Goal: Task Accomplishment & Management: Manage account settings

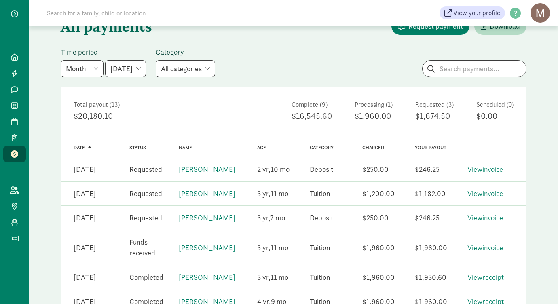
scroll to position [61, 0]
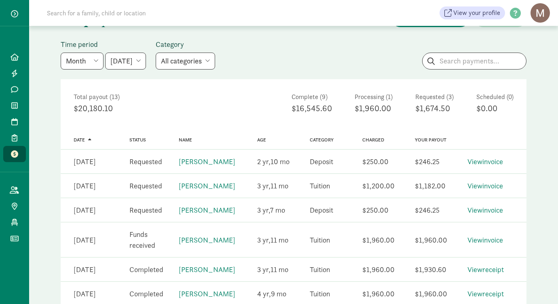
click at [146, 62] on select "[DATE] [DATE] [DATE] [DATE] [DATE] [DATE] [DATE]" at bounding box center [125, 61] width 41 height 17
click at [146, 61] on select "[DATE] [DATE] [DATE] [DATE] [DATE] [DATE] [DATE]" at bounding box center [125, 61] width 41 height 17
click at [95, 63] on select "Week Year Month Custom" at bounding box center [82, 61] width 43 height 17
select select "year"
select select "2025-01-01"
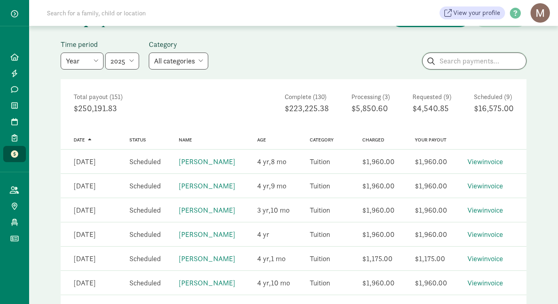
click at [457, 63] on input "search" at bounding box center [475, 61] width 104 height 16
type input "idrees"
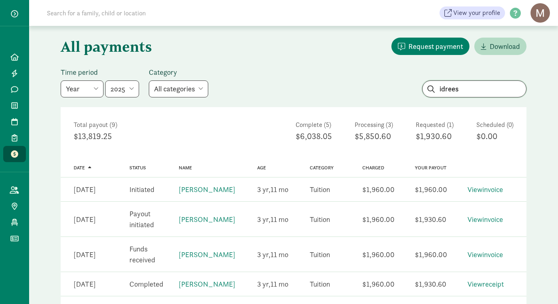
scroll to position [31, 0]
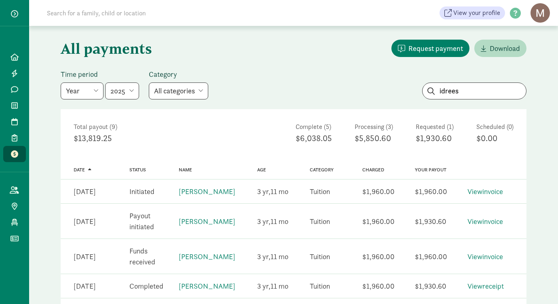
click at [187, 89] on select "All categories Tuition Donation Deposit Waitlist fee" at bounding box center [178, 91] width 59 height 17
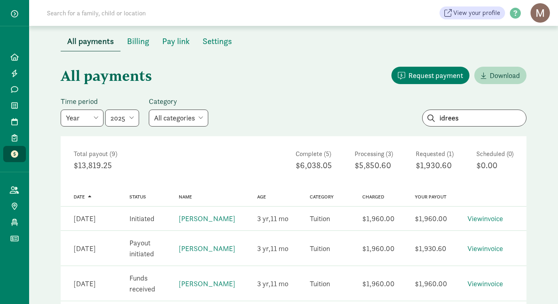
scroll to position [2, 0]
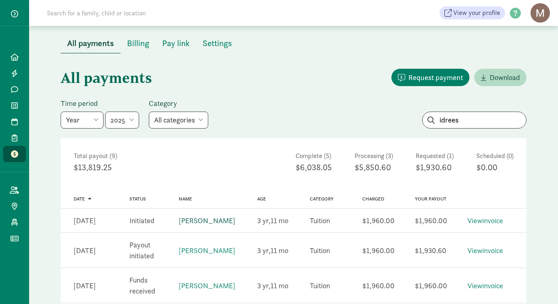
click at [205, 223] on link "Idrees Moussaoui" at bounding box center [207, 220] width 57 height 9
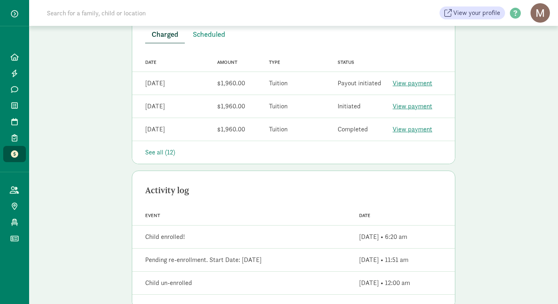
scroll to position [255, 0]
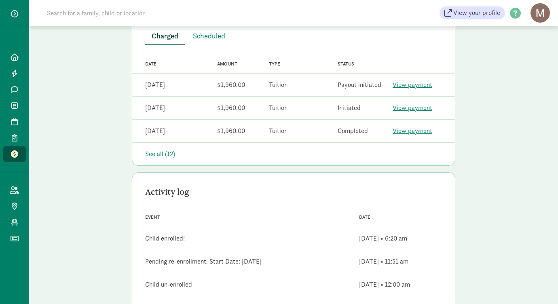
click at [404, 109] on link "View payment" at bounding box center [413, 108] width 40 height 8
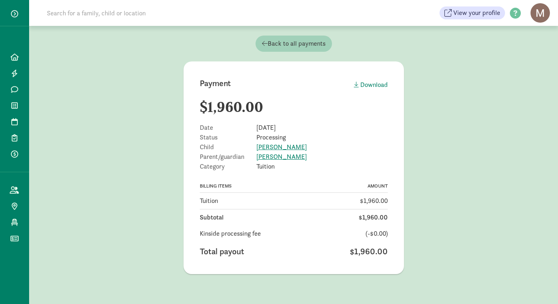
click at [284, 36] on link "Back to all payments" at bounding box center [294, 44] width 76 height 16
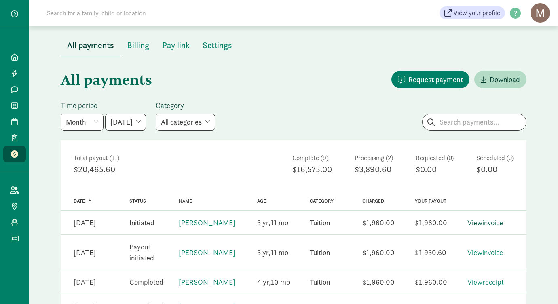
click at [480, 225] on link "View invoice" at bounding box center [486, 222] width 36 height 9
click at [456, 123] on input "search" at bounding box center [475, 122] width 104 height 16
type input "[GEOGRAPHIC_DATA]"
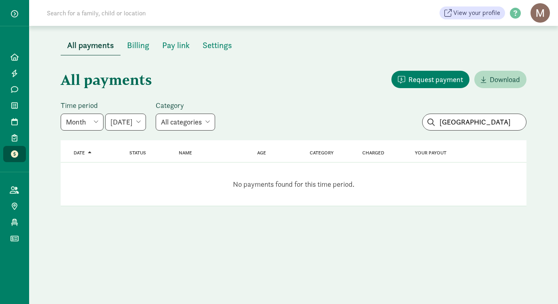
click at [132, 125] on select "[DATE] [DATE] [DATE] [DATE] [DATE] [DATE] [DATE]" at bounding box center [125, 122] width 41 height 17
select select "[DATE]"
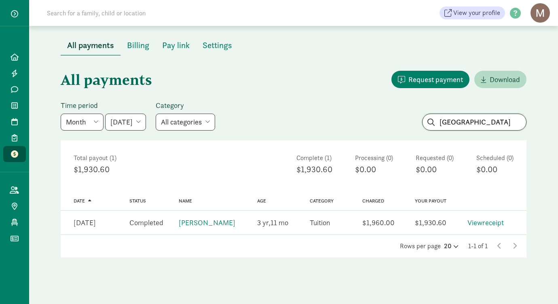
click at [470, 125] on input "elba" at bounding box center [475, 122] width 104 height 16
type input "e"
type input "cora"
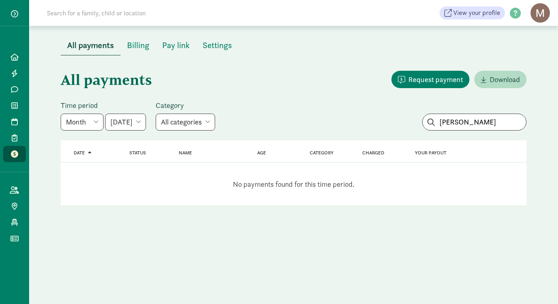
click at [146, 123] on select "June 2025 July 2025 August 2025 September 2025 October 2025 November 2025 Decem…" at bounding box center [125, 122] width 41 height 17
click at [88, 124] on select "Week Year Month Custom" at bounding box center [82, 122] width 43 height 17
select select "year"
select select "2025-01-01"
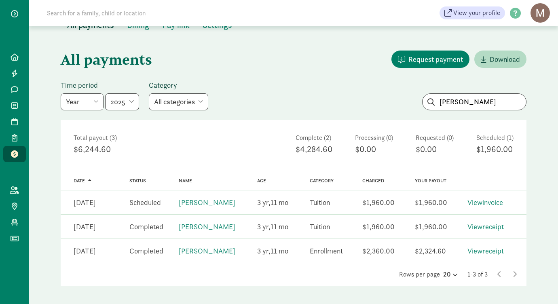
scroll to position [28, 0]
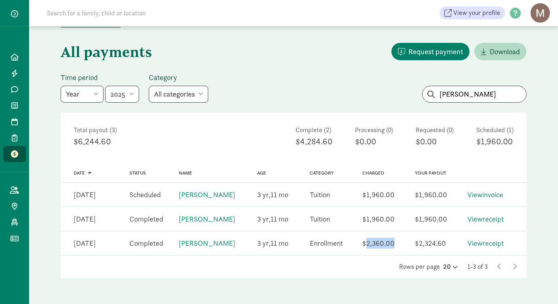
drag, startPoint x: 365, startPoint y: 246, endPoint x: 394, endPoint y: 242, distance: 29.8
click at [394, 242] on div "$2,360.00" at bounding box center [379, 243] width 32 height 11
click at [267, 157] on div "Total payout (3) $6,244.60 Complete (2) $4,284.60 Processing (0) $0.00 Requeste…" at bounding box center [294, 136] width 466 height 49
drag, startPoint x: 364, startPoint y: 246, endPoint x: 397, endPoint y: 241, distance: 33.5
click at [397, 241] on div "Charged $2,360.00" at bounding box center [379, 243] width 53 height 17
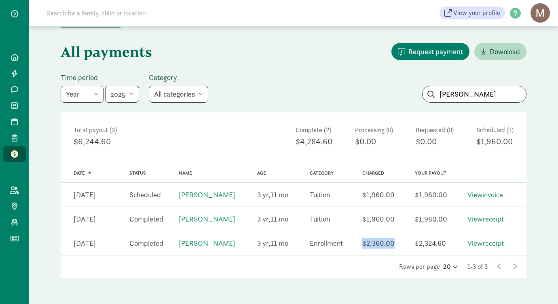
copy div "$2,360.00"
click at [198, 246] on link "[PERSON_NAME]" at bounding box center [207, 243] width 57 height 9
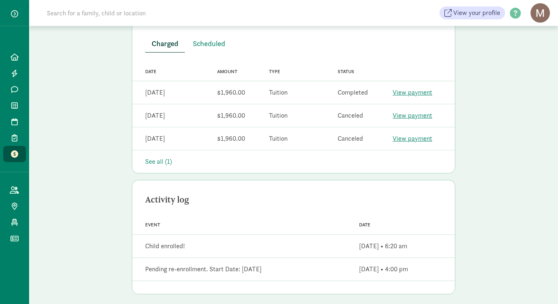
scroll to position [254, 0]
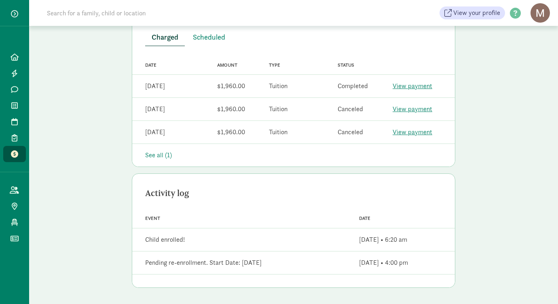
click at [159, 158] on div "See all (1)" at bounding box center [293, 156] width 297 height 10
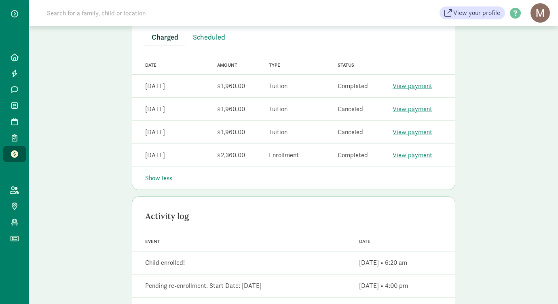
click at [414, 157] on link "View payment" at bounding box center [413, 155] width 40 height 8
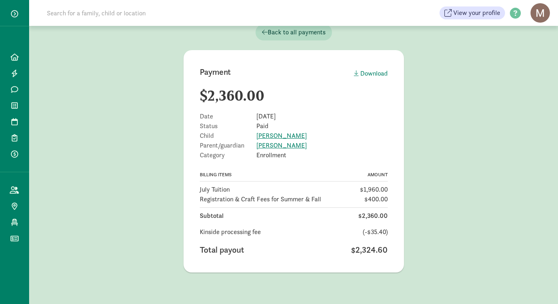
scroll to position [12, 0]
drag, startPoint x: 359, startPoint y: 189, endPoint x: 388, endPoint y: 189, distance: 29.1
click at [388, 189] on div "Payment Download $2,360.00 Date Jun 11, 2025 Status Paid Child Cora Reasoner Pa…" at bounding box center [294, 161] width 221 height 223
copy span "$1,960.00"
drag, startPoint x: 257, startPoint y: 116, endPoint x: 293, endPoint y: 117, distance: 36.0
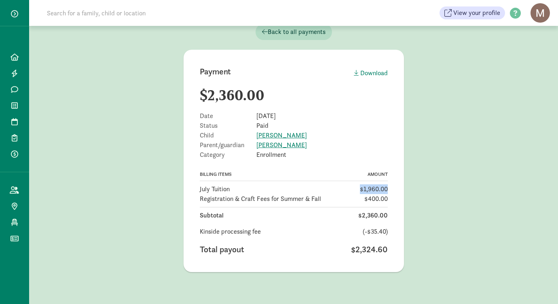
click at [293, 117] on div "Date Jun 11, 2025" at bounding box center [294, 116] width 188 height 6
copy span "[DATE]"
click at [13, 75] on icon at bounding box center [14, 73] width 6 height 7
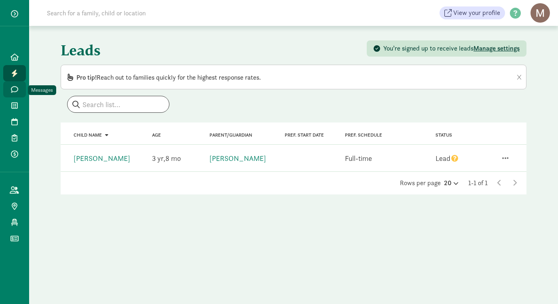
click at [15, 92] on icon at bounding box center [14, 89] width 7 height 7
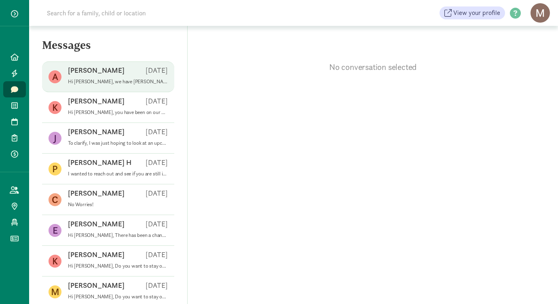
click at [108, 81] on p "Hi Ashley, we have Mollie on the waiting list to start in January. We are makin…" at bounding box center [118, 82] width 100 height 6
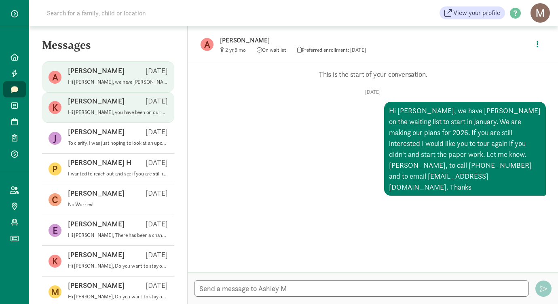
click at [111, 101] on div "Ken A Sep 05" at bounding box center [118, 102] width 100 height 13
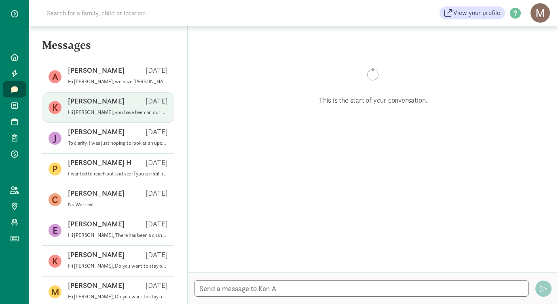
scroll to position [200, 0]
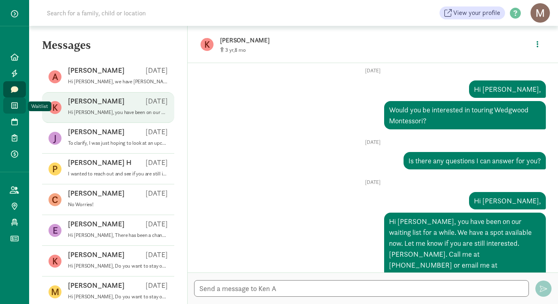
click at [15, 108] on icon at bounding box center [14, 105] width 6 height 7
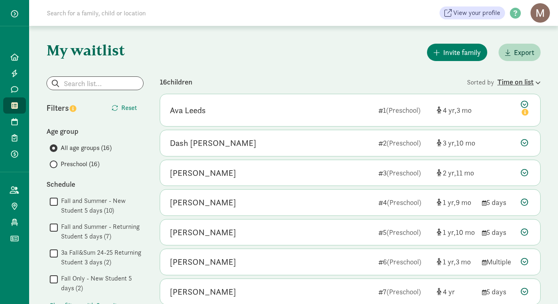
click at [526, 79] on div "Time on list" at bounding box center [519, 81] width 43 height 11
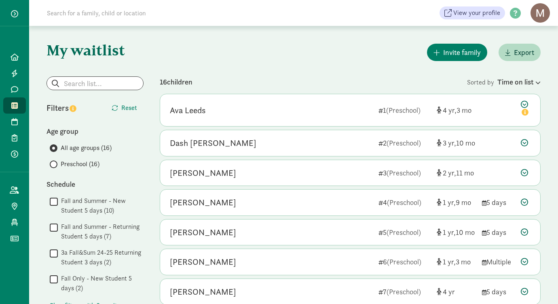
scroll to position [301, 0]
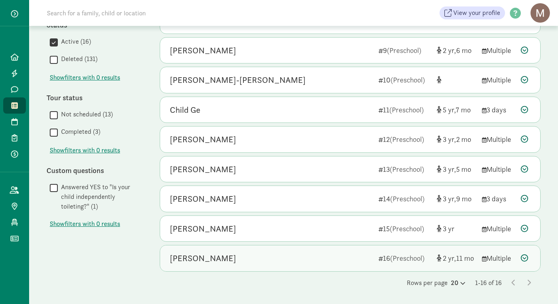
click at [207, 259] on div "[PERSON_NAME]" at bounding box center [203, 258] width 66 height 13
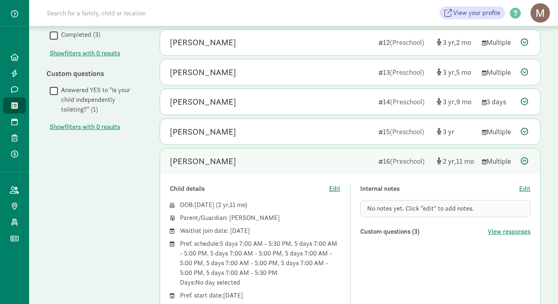
scroll to position [397, 0]
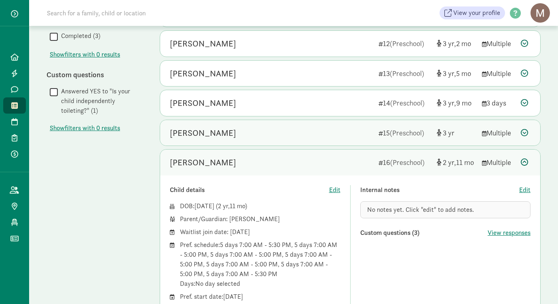
click at [214, 134] on div "[PERSON_NAME]" at bounding box center [203, 133] width 66 height 13
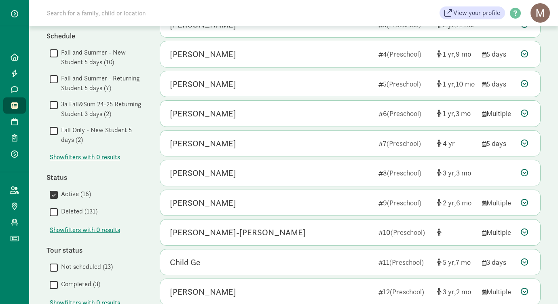
scroll to position [0, 0]
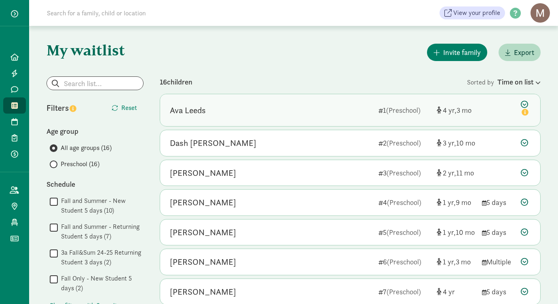
click at [187, 110] on div "Ava Leeds" at bounding box center [188, 110] width 36 height 13
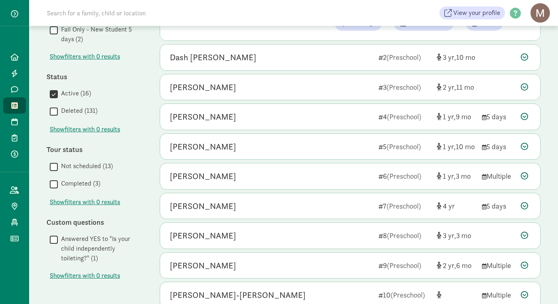
scroll to position [465, 0]
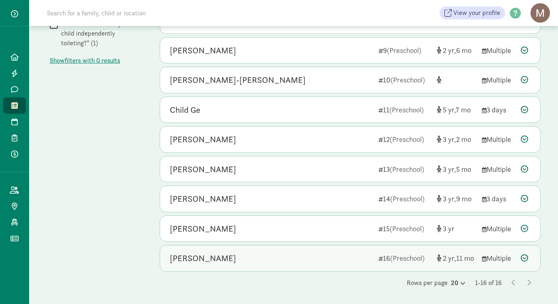
click at [200, 261] on div "[PERSON_NAME]" at bounding box center [203, 258] width 66 height 13
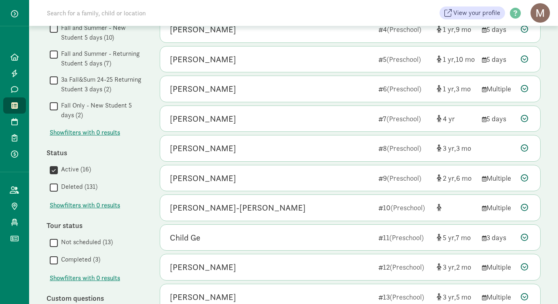
scroll to position [171, 0]
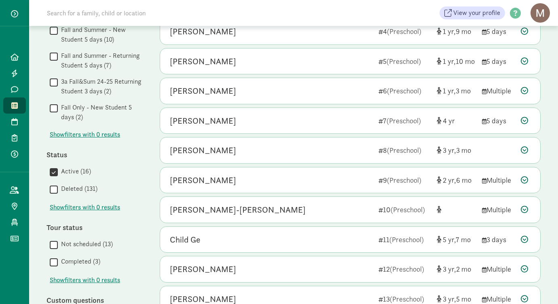
click at [55, 172] on input "Active (16)" at bounding box center [54, 172] width 8 height 11
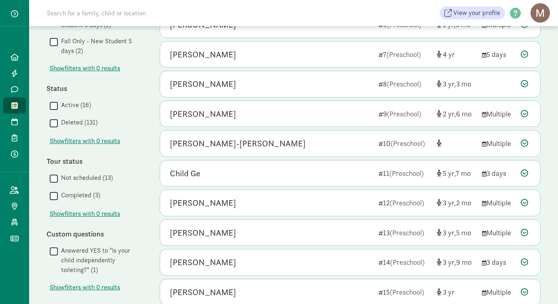
scroll to position [301, 0]
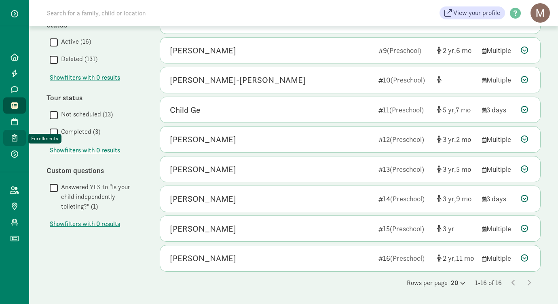
click at [10, 141] on span at bounding box center [14, 137] width 9 height 7
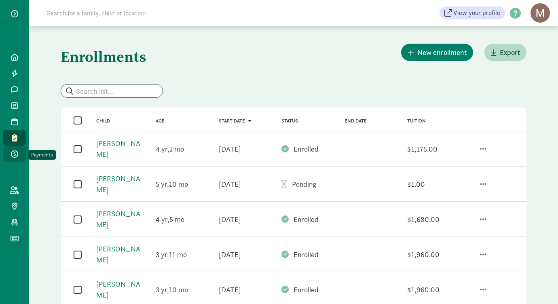
click at [16, 157] on icon at bounding box center [14, 154] width 7 height 7
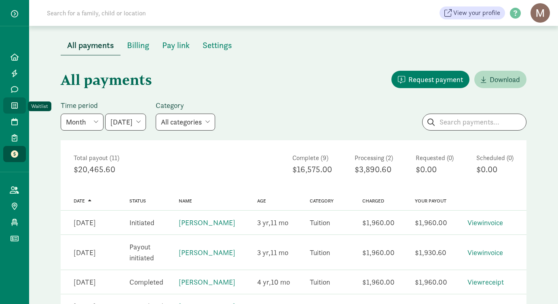
click at [15, 105] on icon at bounding box center [14, 105] width 6 height 7
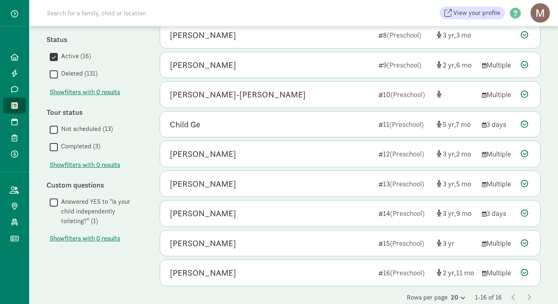
scroll to position [301, 0]
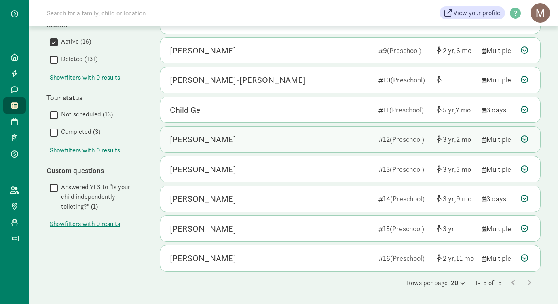
click at [224, 139] on div "[PERSON_NAME]" at bounding box center [203, 139] width 66 height 13
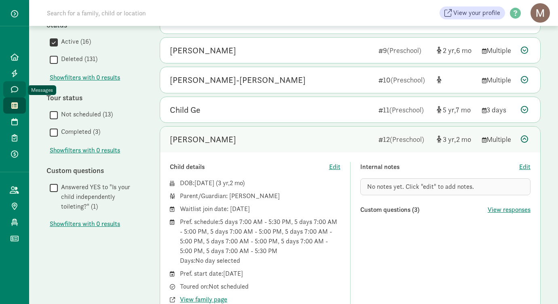
click at [15, 88] on icon at bounding box center [14, 89] width 7 height 7
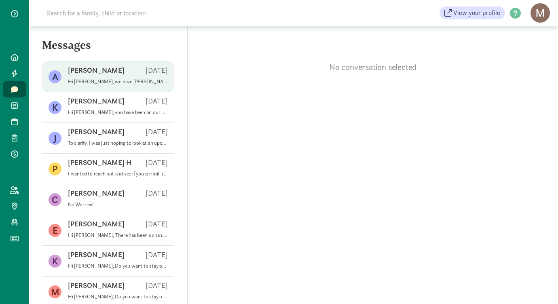
click at [130, 74] on div "[PERSON_NAME] [DATE]" at bounding box center [118, 72] width 100 height 13
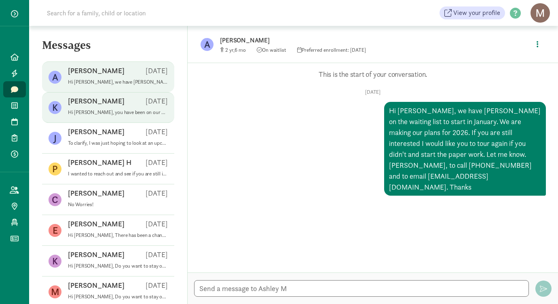
click at [122, 107] on div "Ken A Sep 05" at bounding box center [118, 102] width 100 height 13
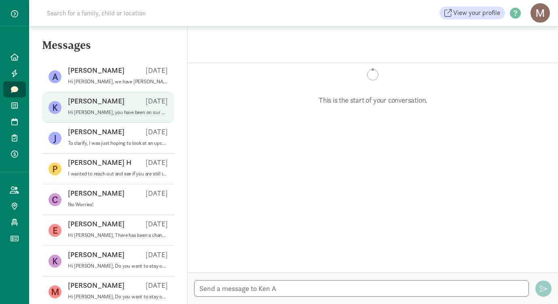
scroll to position [200, 0]
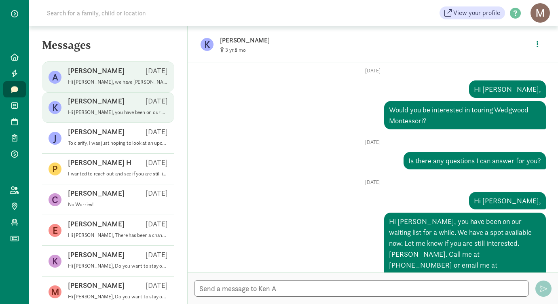
click at [116, 79] on p "Hi Ashley, we have Mollie on the waiting list to start in January. We are makin…" at bounding box center [118, 82] width 100 height 6
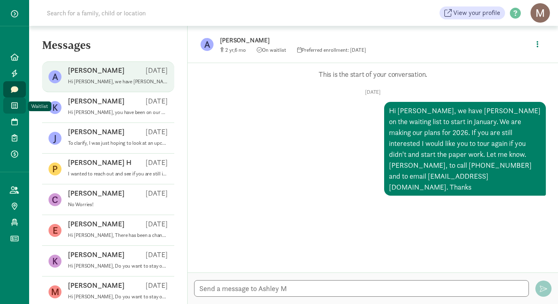
click at [14, 110] on link "Waitlist" at bounding box center [14, 106] width 23 height 16
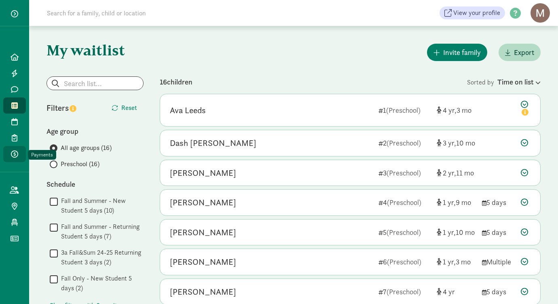
click at [14, 155] on icon at bounding box center [14, 154] width 7 height 7
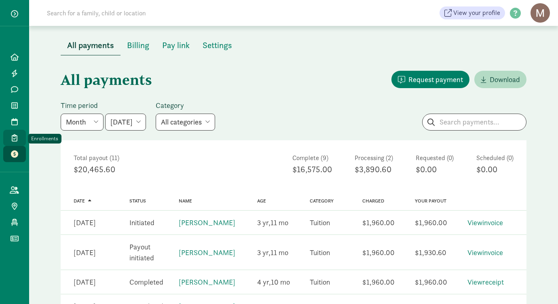
click at [16, 144] on link "Enrollments" at bounding box center [14, 138] width 23 height 16
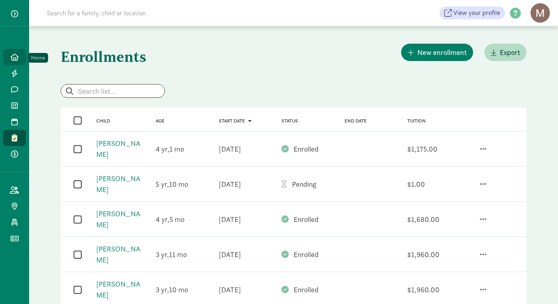
click at [15, 59] on icon at bounding box center [15, 56] width 8 height 7
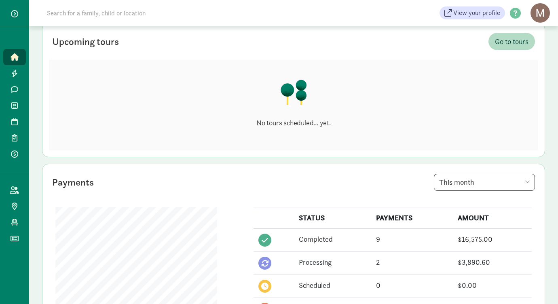
scroll to position [64, 0]
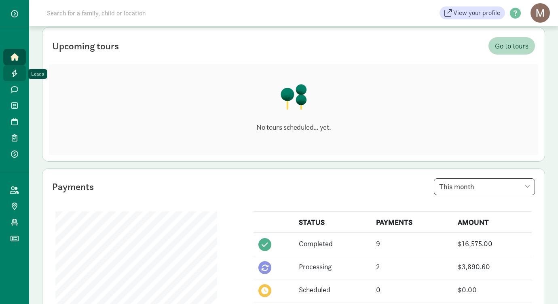
click at [16, 73] on icon at bounding box center [14, 73] width 6 height 7
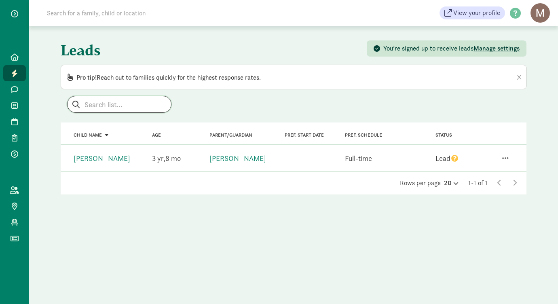
click at [123, 108] on input "search" at bounding box center [120, 104] width 104 height 16
type input "elba"
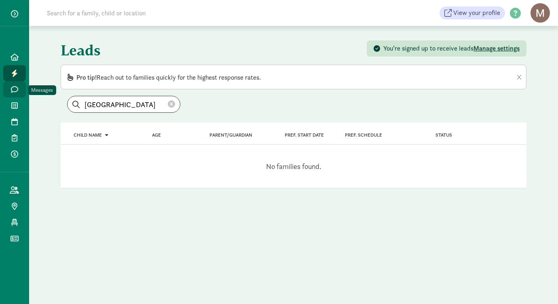
click at [11, 93] on icon at bounding box center [14, 89] width 7 height 7
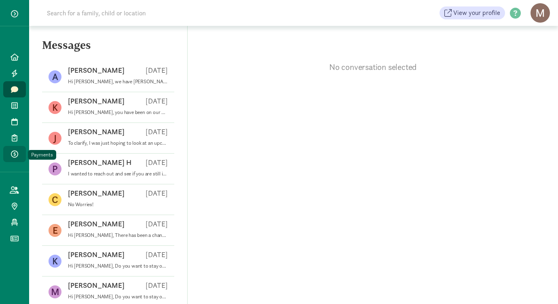
click at [16, 154] on icon at bounding box center [14, 154] width 7 height 7
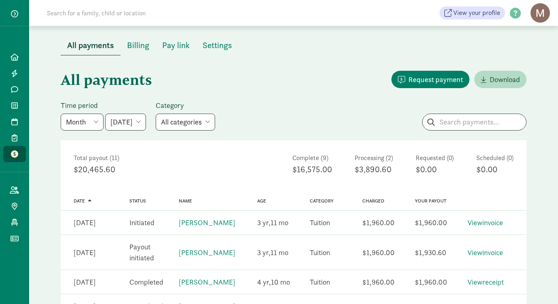
click at [152, 15] on input at bounding box center [155, 13] width 227 height 16
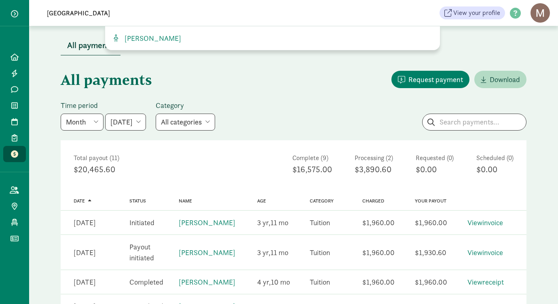
type input "[GEOGRAPHIC_DATA]"
click at [146, 44] on div "Elba Kalmes" at bounding box center [272, 38] width 335 height 24
click at [145, 39] on span "Elba Kalmes" at bounding box center [151, 38] width 60 height 9
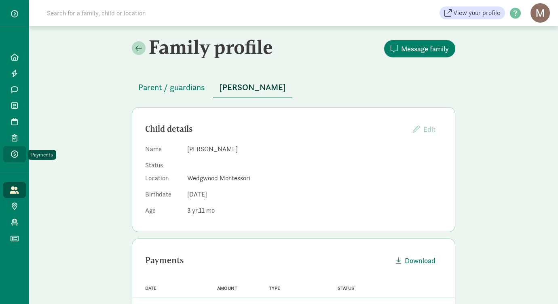
click at [17, 151] on icon at bounding box center [14, 154] width 7 height 7
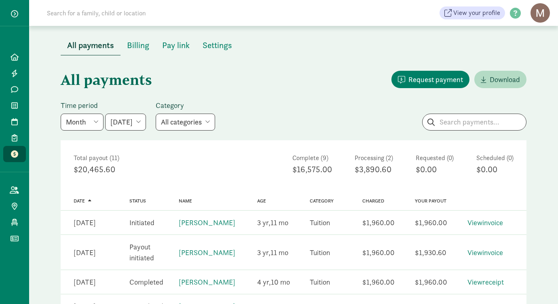
click at [96, 125] on select "Week Year Month Custom" at bounding box center [82, 122] width 43 height 17
select select "year"
select select "[DATE]"
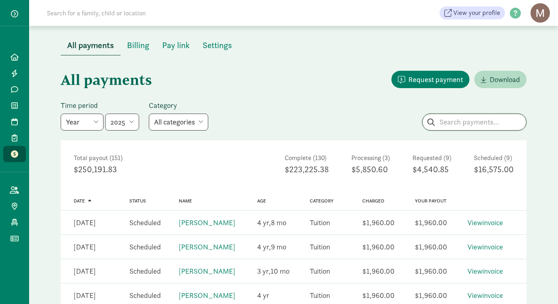
click at [498, 124] on input "search" at bounding box center [475, 122] width 104 height 16
type input "[GEOGRAPHIC_DATA]"
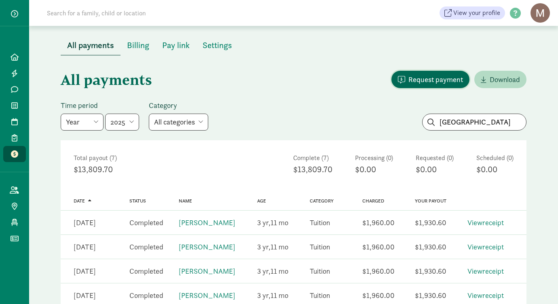
click at [440, 79] on span "Request payment" at bounding box center [436, 79] width 55 height 11
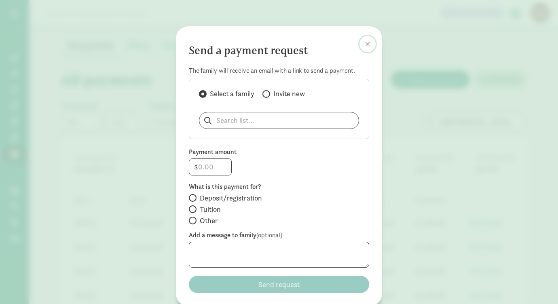
click at [367, 42] on span at bounding box center [367, 44] width 5 height 6
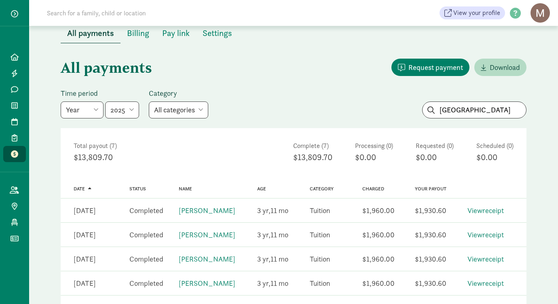
scroll to position [7, 0]
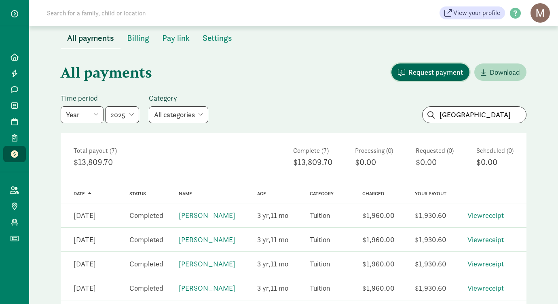
click at [433, 74] on span "Request payment" at bounding box center [436, 72] width 55 height 11
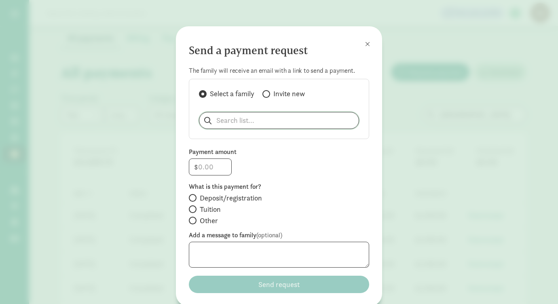
click at [250, 124] on input "search" at bounding box center [279, 120] width 159 height 16
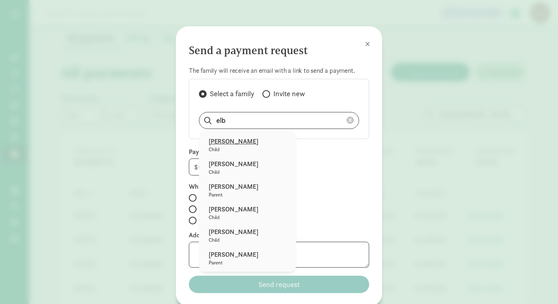
click at [225, 138] on p "Eli Kotsenas" at bounding box center [248, 142] width 78 height 10
type input "Eli Kotsenas"
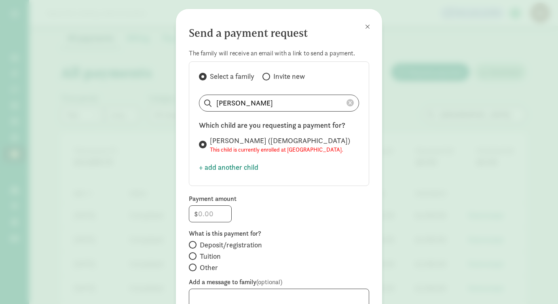
scroll to position [18, 0]
click at [215, 213] on input "number" at bounding box center [210, 214] width 42 height 16
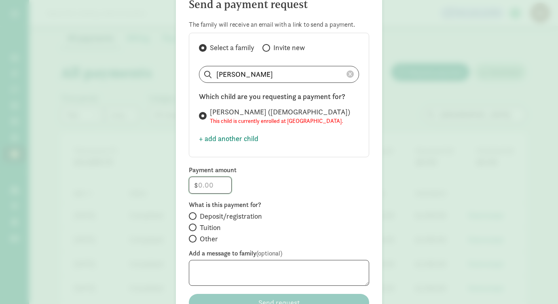
scroll to position [47, 0]
click at [191, 225] on div "Deposit/registration Tuition Other" at bounding box center [279, 228] width 180 height 34
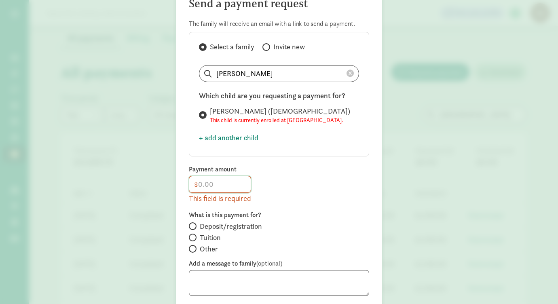
click at [210, 181] on input "number" at bounding box center [220, 184] width 62 height 16
type input "1960"
click at [197, 237] on div "Deposit/registration Tuition Other" at bounding box center [279, 239] width 180 height 34
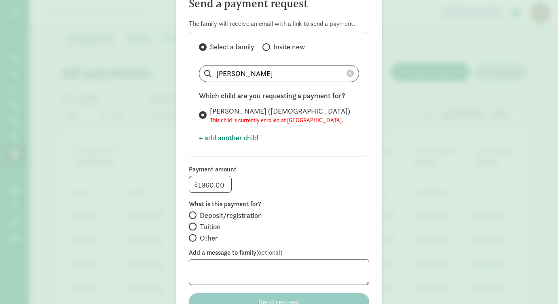
click at [191, 227] on input "Tuition" at bounding box center [191, 226] width 5 height 5
radio input "true"
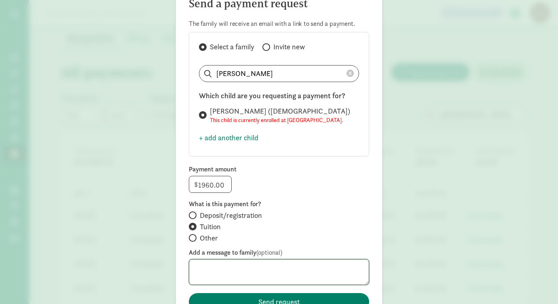
click at [211, 270] on textarea at bounding box center [279, 272] width 180 height 26
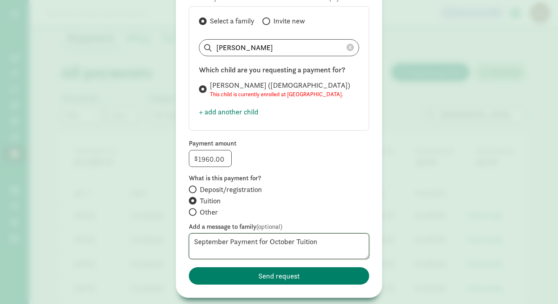
scroll to position [93, 0]
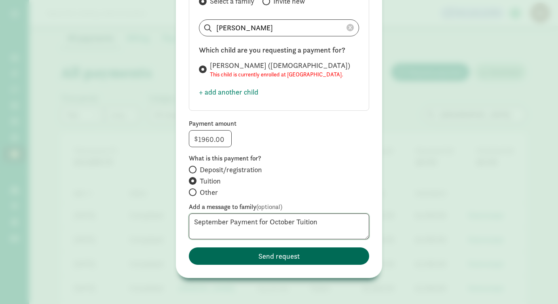
type textarea "September Payment for October Tuition"
click at [240, 260] on span "Send request" at bounding box center [279, 256] width 168 height 11
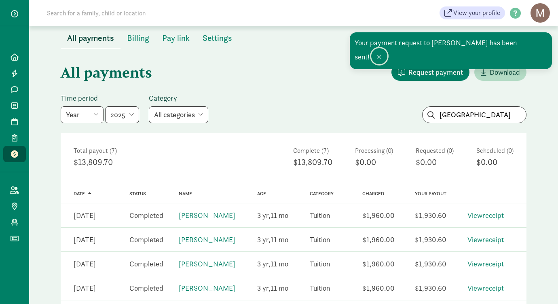
click at [380, 57] on span at bounding box center [379, 57] width 5 height 6
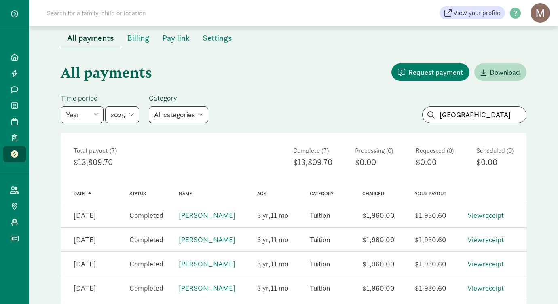
click at [136, 14] on input at bounding box center [155, 13] width 227 height 16
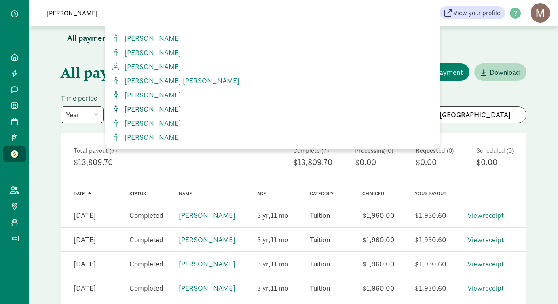
type input "eli"
click at [141, 108] on span "[PERSON_NAME]" at bounding box center [151, 108] width 60 height 9
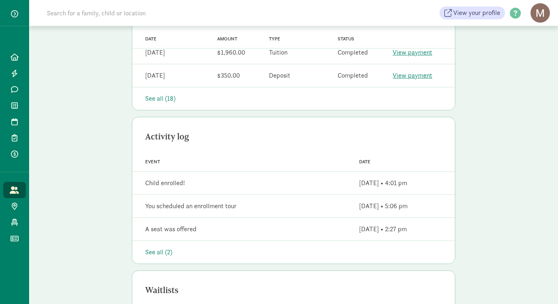
scroll to position [330, 0]
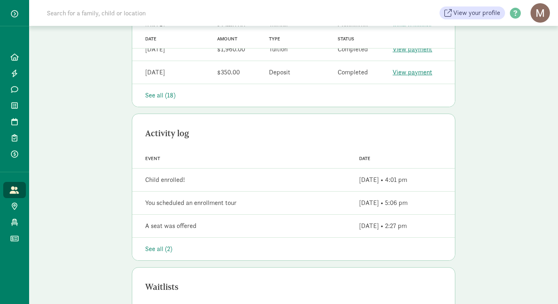
click at [170, 96] on div "See all (18)" at bounding box center [293, 96] width 297 height 10
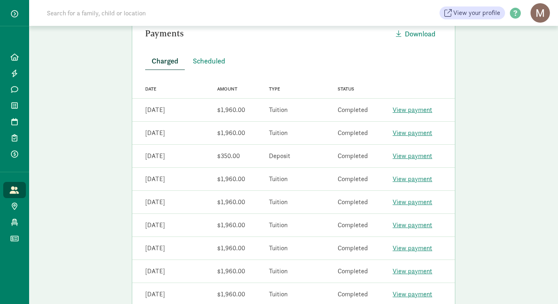
scroll to position [0, 0]
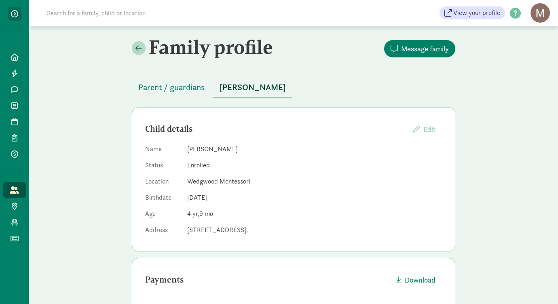
click at [17, 15] on span "button" at bounding box center [14, 13] width 7 height 7
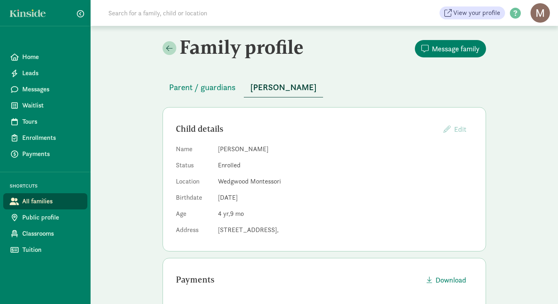
click at [125, 15] on input at bounding box center [217, 13] width 227 height 16
type input "elba"
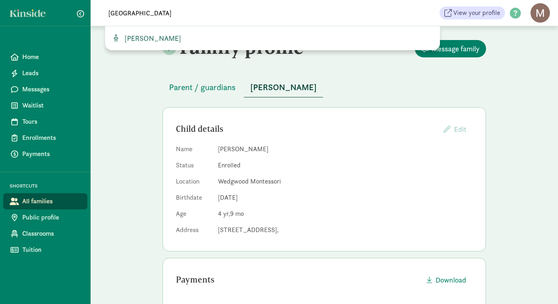
click at [156, 38] on span "Elba Kalmes" at bounding box center [151, 38] width 60 height 9
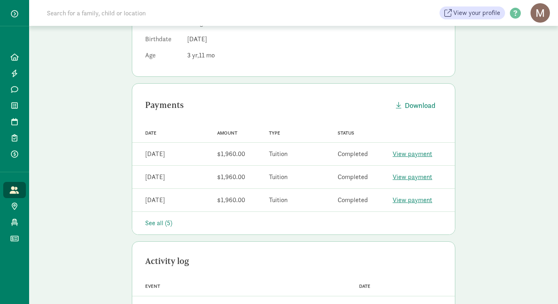
scroll to position [219, 0]
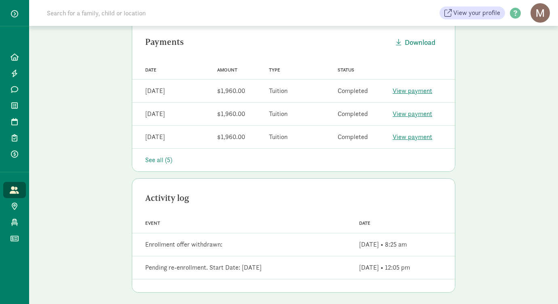
click at [159, 161] on div "See all (5)" at bounding box center [293, 160] width 297 height 10
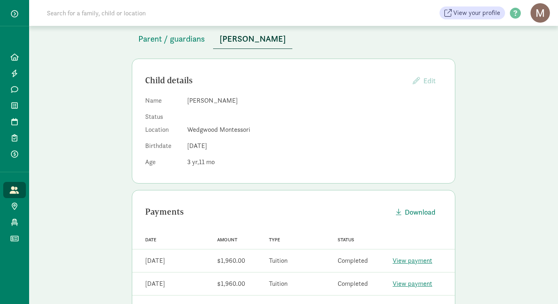
scroll to position [0, 0]
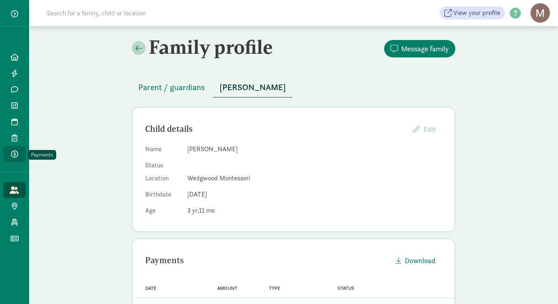
click at [13, 157] on icon at bounding box center [14, 154] width 7 height 7
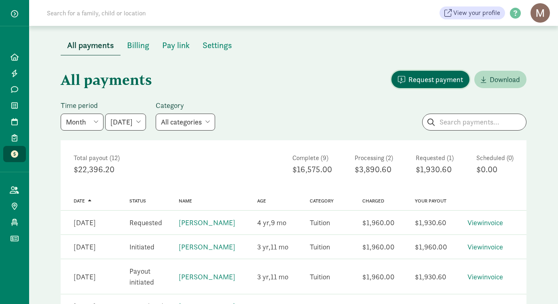
click at [442, 79] on span "Request payment" at bounding box center [436, 79] width 55 height 11
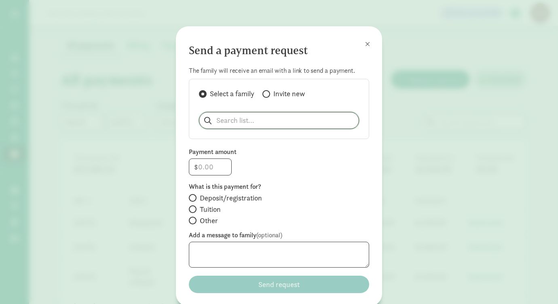
click at [278, 118] on input "search" at bounding box center [279, 120] width 159 height 16
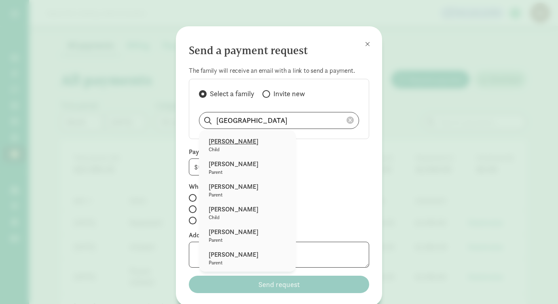
click at [232, 141] on p "[PERSON_NAME]" at bounding box center [248, 142] width 78 height 10
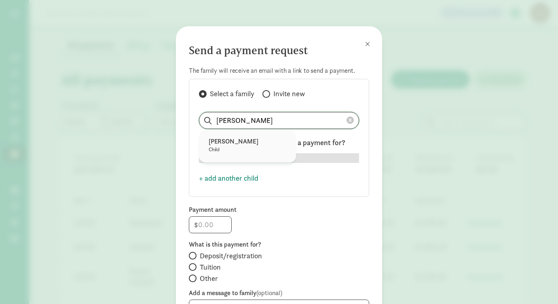
drag, startPoint x: 271, startPoint y: 117, endPoint x: 207, endPoint y: 116, distance: 63.9
click at [207, 116] on input "[PERSON_NAME]" at bounding box center [279, 120] width 159 height 16
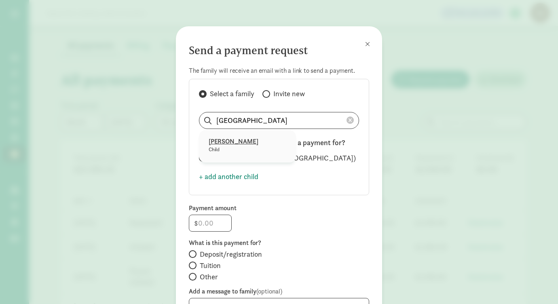
click at [220, 144] on p "[PERSON_NAME]" at bounding box center [248, 142] width 78 height 10
type input "[PERSON_NAME]"
radio input "false"
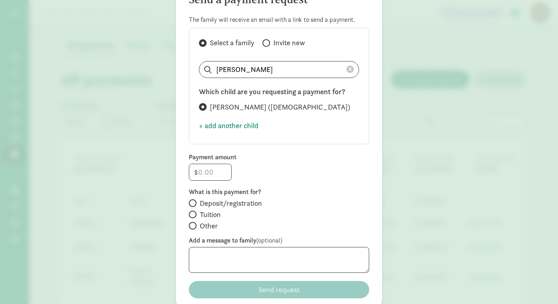
scroll to position [53, 0]
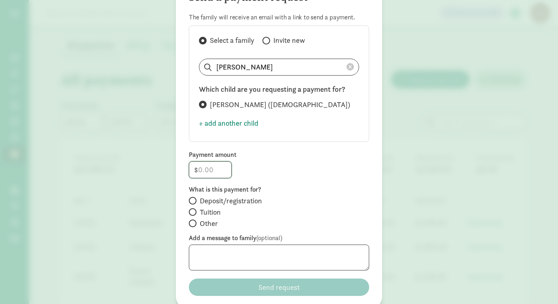
click at [210, 169] on input "number" at bounding box center [210, 170] width 42 height 16
type input "2960"
click at [194, 211] on input "Tuition" at bounding box center [191, 212] width 5 height 5
radio input "true"
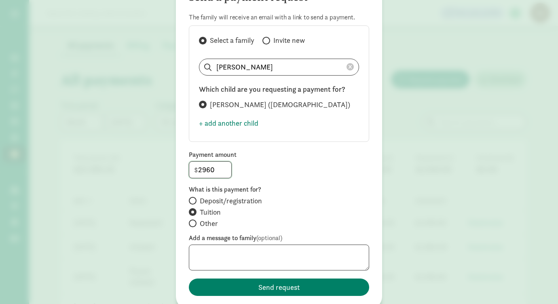
drag, startPoint x: 226, startPoint y: 172, endPoint x: 184, endPoint y: 169, distance: 42.2
click at [184, 169] on div "Send a payment request The family will receive an email with a link to send a p…" at bounding box center [279, 141] width 206 height 336
type input "2"
type input "1960"
click at [210, 246] on textarea at bounding box center [279, 258] width 180 height 26
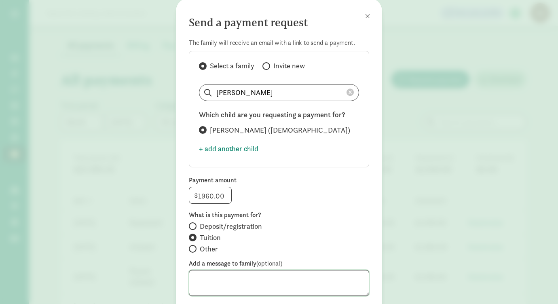
scroll to position [0, 0]
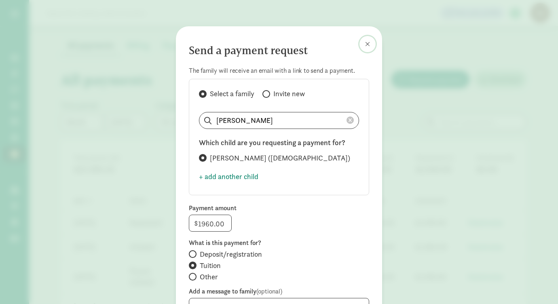
click at [367, 45] on span at bounding box center [367, 44] width 5 height 6
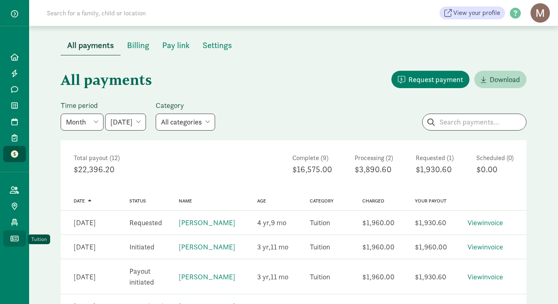
click at [14, 236] on icon at bounding box center [15, 238] width 8 height 7
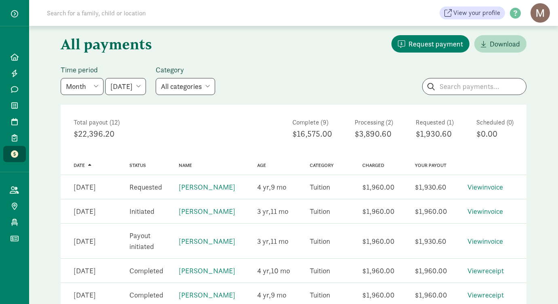
scroll to position [36, 0]
click at [490, 186] on link "View invoice" at bounding box center [486, 186] width 36 height 9
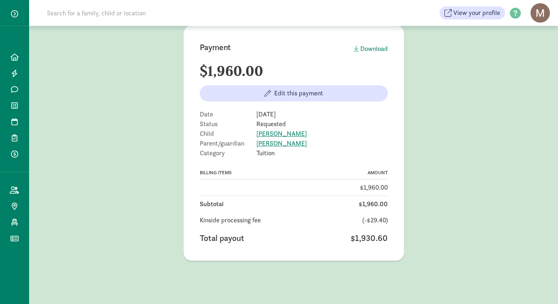
scroll to position [36, 0]
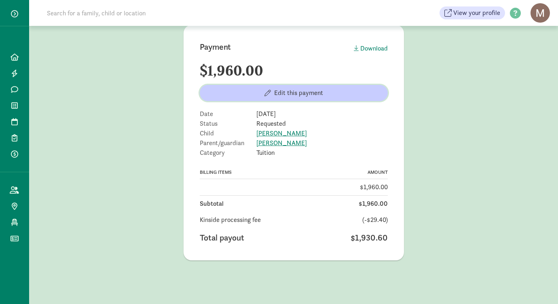
click at [334, 96] on span "Edit this payment" at bounding box center [293, 93] width 175 height 10
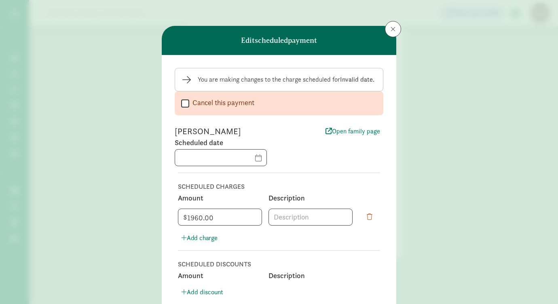
click at [187, 104] on input "Cancel this payment" at bounding box center [185, 103] width 8 height 11
checkbox input "true"
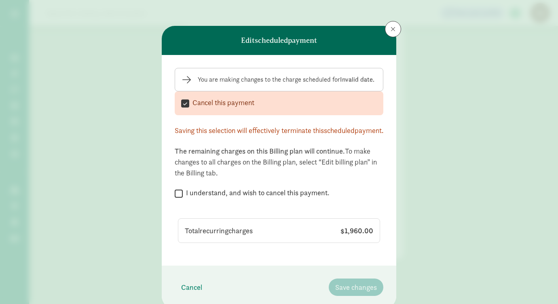
scroll to position [42, 0]
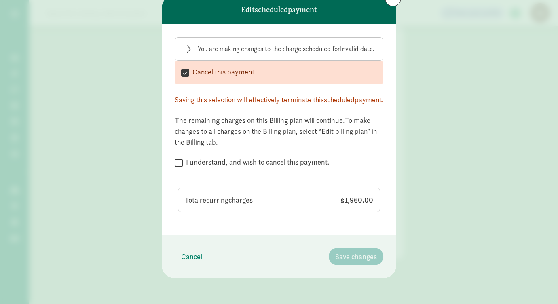
click at [179, 163] on input "I understand, and wish to cancel this payment." at bounding box center [179, 162] width 8 height 11
checkbox input "true"
click at [362, 259] on span "Save changes" at bounding box center [356, 256] width 42 height 11
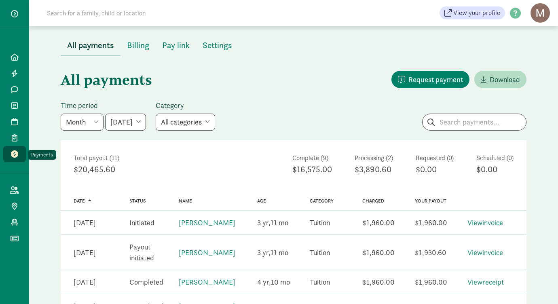
click at [18, 153] on icon at bounding box center [14, 154] width 7 height 7
click at [425, 79] on span "Request payment" at bounding box center [436, 79] width 55 height 11
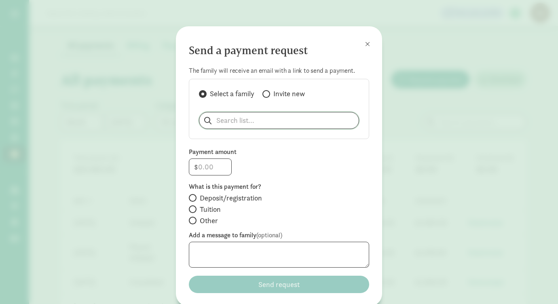
click at [252, 122] on input "search" at bounding box center [279, 120] width 159 height 16
click at [228, 140] on p "[PERSON_NAME]" at bounding box center [248, 142] width 78 height 10
type input "[PERSON_NAME]"
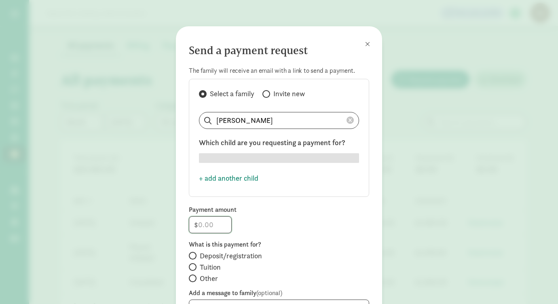
click at [208, 227] on input "number" at bounding box center [210, 225] width 42 height 16
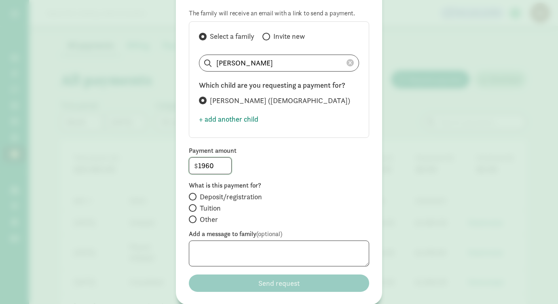
scroll to position [71, 0]
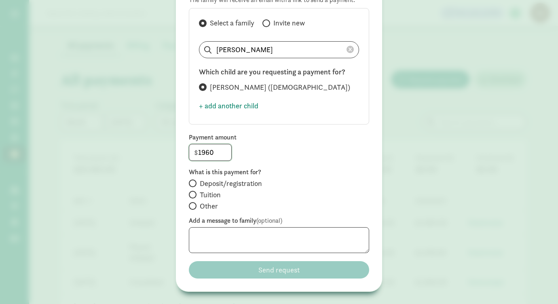
type input "1960"
click at [192, 196] on input "Tuition" at bounding box center [191, 194] width 5 height 5
radio input "true"
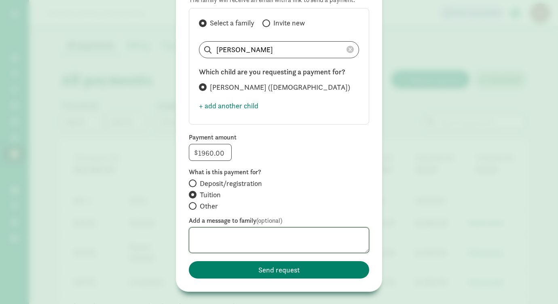
click at [226, 246] on textarea at bounding box center [279, 240] width 180 height 26
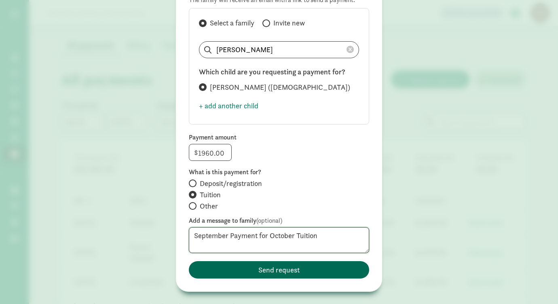
type textarea "September Payment for October Tuition"
click at [241, 269] on span "Send request" at bounding box center [279, 270] width 168 height 11
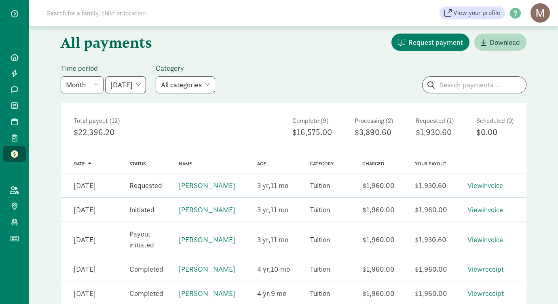
scroll to position [0, 0]
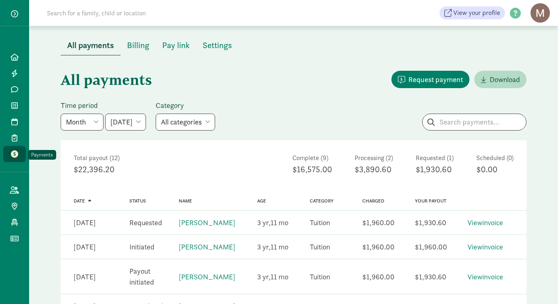
click at [15, 152] on icon at bounding box center [14, 154] width 7 height 7
click at [430, 74] on span "Request payment" at bounding box center [436, 79] width 55 height 11
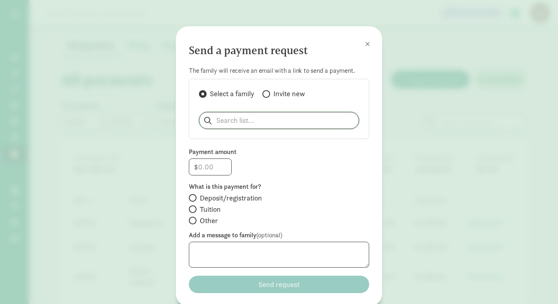
click at [226, 123] on input "search" at bounding box center [279, 120] width 159 height 16
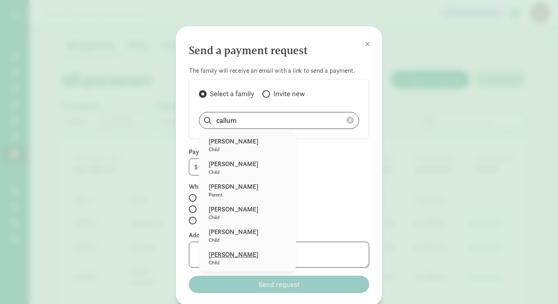
click at [228, 255] on p "[PERSON_NAME]" at bounding box center [248, 255] width 78 height 10
type input "[PERSON_NAME]"
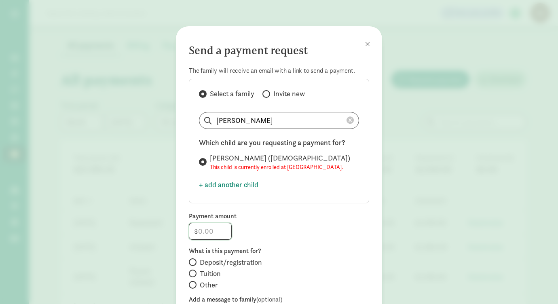
click at [209, 232] on input "number" at bounding box center [210, 231] width 42 height 16
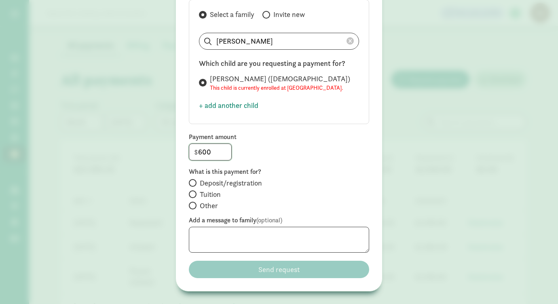
scroll to position [90, 0]
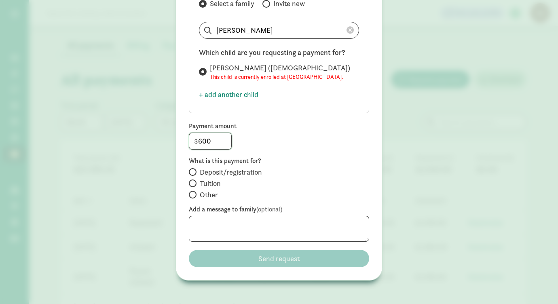
type input "600"
click at [193, 185] on input "Tuition" at bounding box center [191, 183] width 5 height 5
radio input "true"
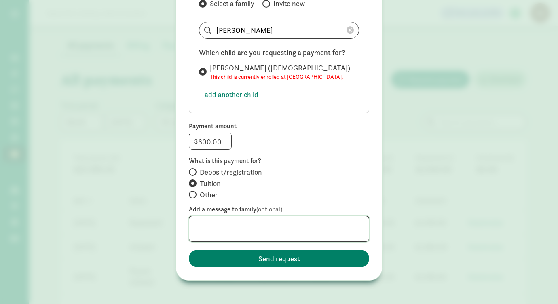
click at [225, 233] on textarea at bounding box center [279, 229] width 180 height 26
type textarea "B"
click at [196, 224] on textarea "Remaining Balance" at bounding box center [279, 229] width 180 height 26
click at [262, 224] on textarea "Remaining Balance" at bounding box center [279, 229] width 180 height 26
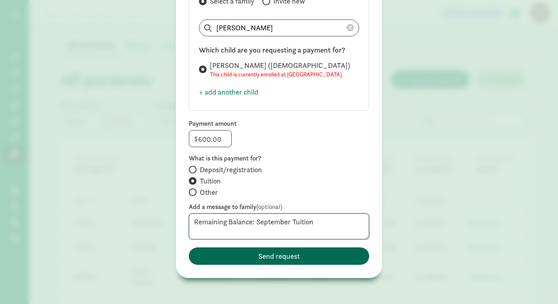
type textarea "Remaining Balance: September Tuition"
click at [257, 255] on span "Send request" at bounding box center [279, 256] width 168 height 11
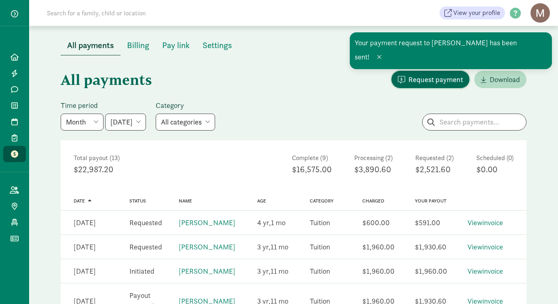
click at [442, 77] on span "Request payment" at bounding box center [436, 79] width 55 height 11
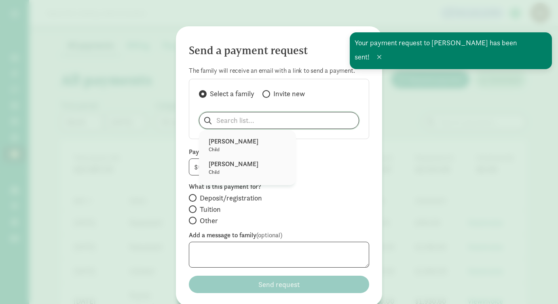
click at [235, 118] on input "search" at bounding box center [279, 120] width 159 height 16
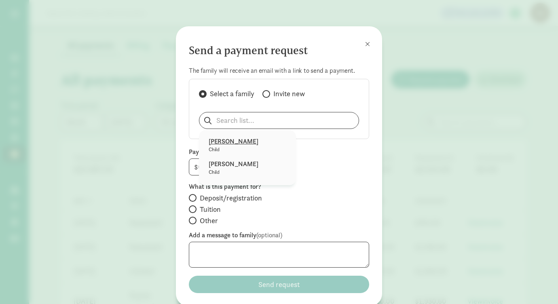
click at [232, 142] on p "[PERSON_NAME]" at bounding box center [248, 142] width 78 height 10
type input "[PERSON_NAME]"
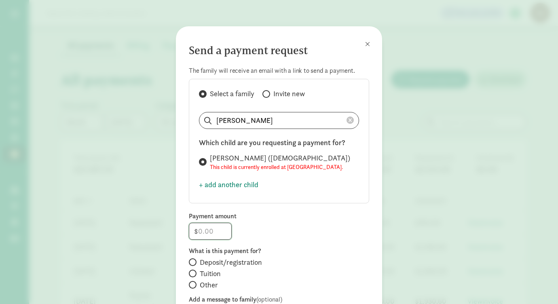
click at [210, 231] on input "number" at bounding box center [210, 231] width 42 height 16
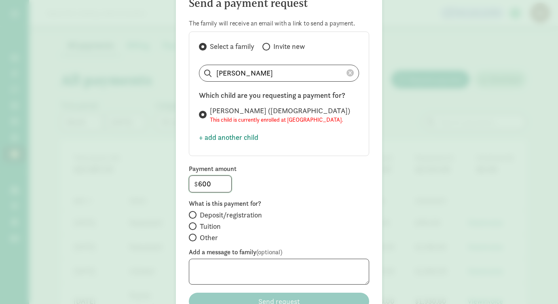
scroll to position [51, 0]
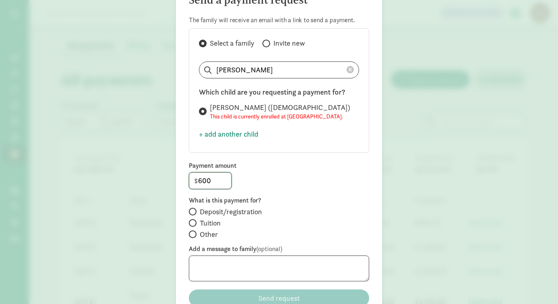
type input "600"
click at [190, 224] on input "Tuition" at bounding box center [191, 223] width 5 height 5
radio input "true"
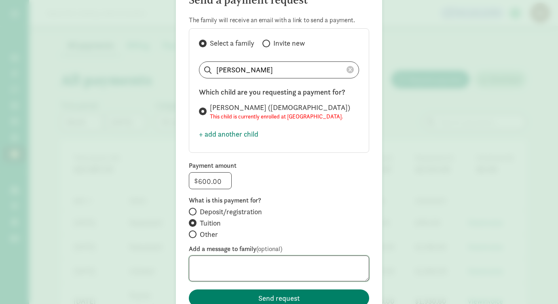
click at [222, 269] on textarea at bounding box center [279, 269] width 180 height 26
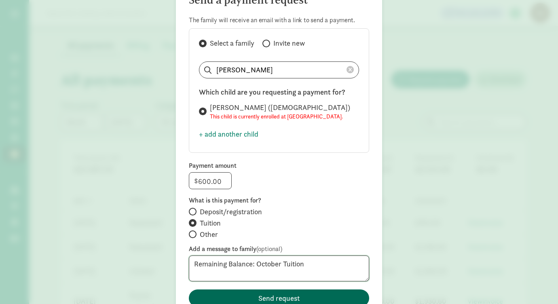
type textarea "Remaining Balance: October Tuition"
click at [223, 296] on span "Send request" at bounding box center [279, 298] width 168 height 11
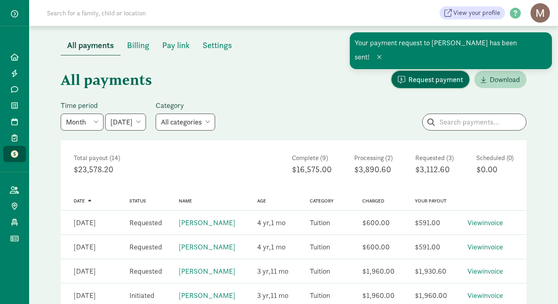
click span "Request payment"
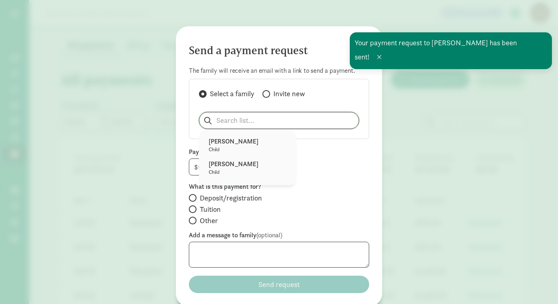
click input "search"
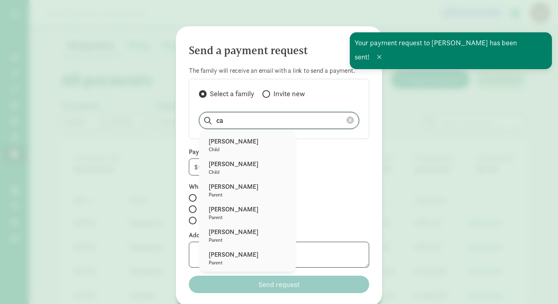
type input "ca"
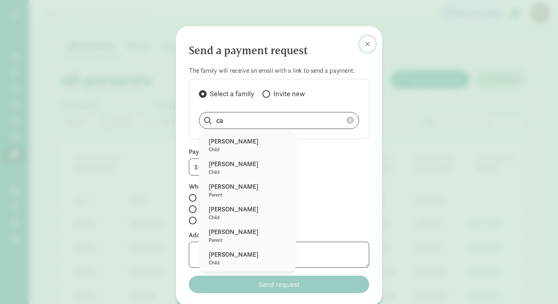
click span
